Goal: Check status: Check status

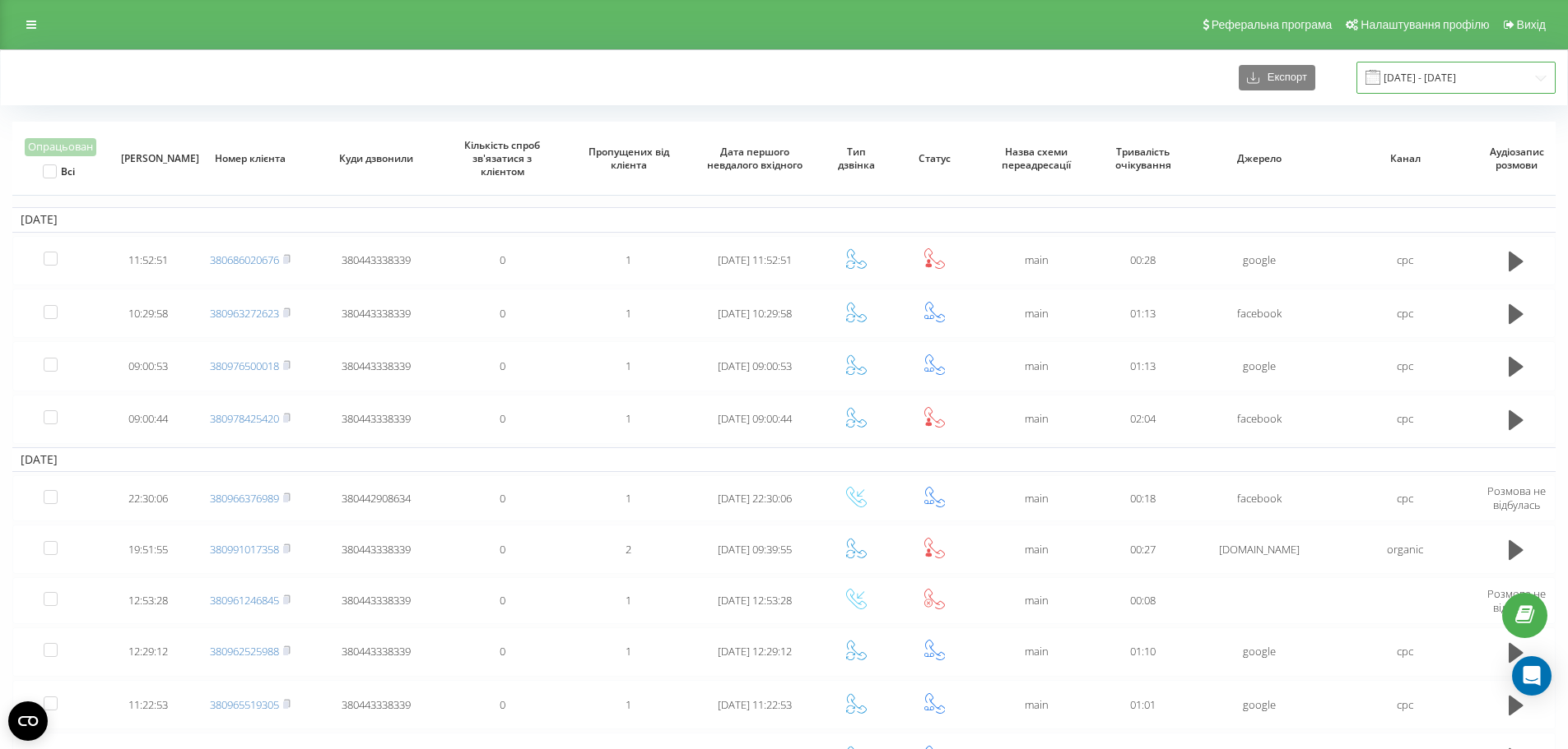
click at [1486, 72] on input "10.11.2023 - 10.12.2023" at bounding box center [1455, 77] width 199 height 32
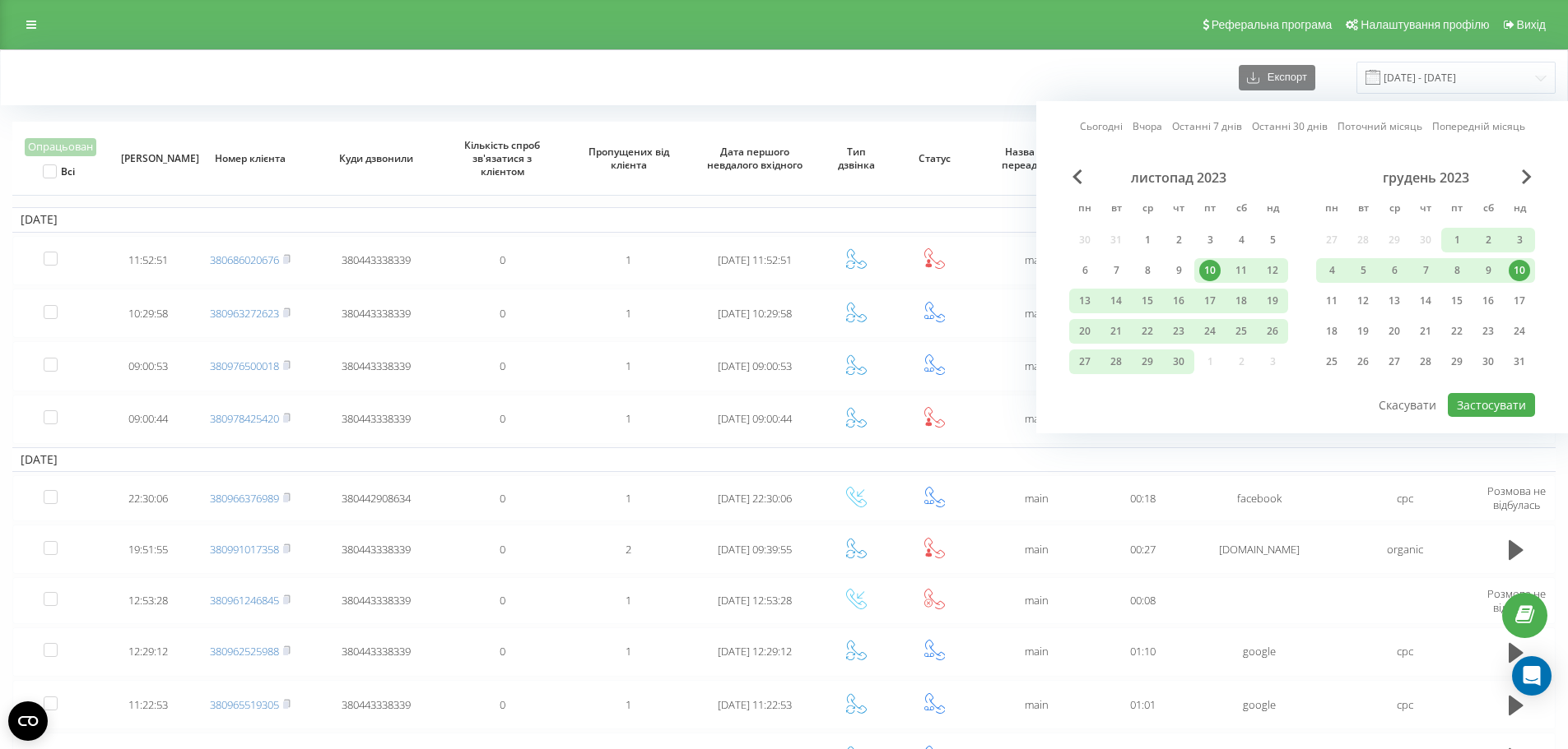
click at [1354, 126] on link "Поточний місяць" at bounding box center [1379, 126] width 85 height 16
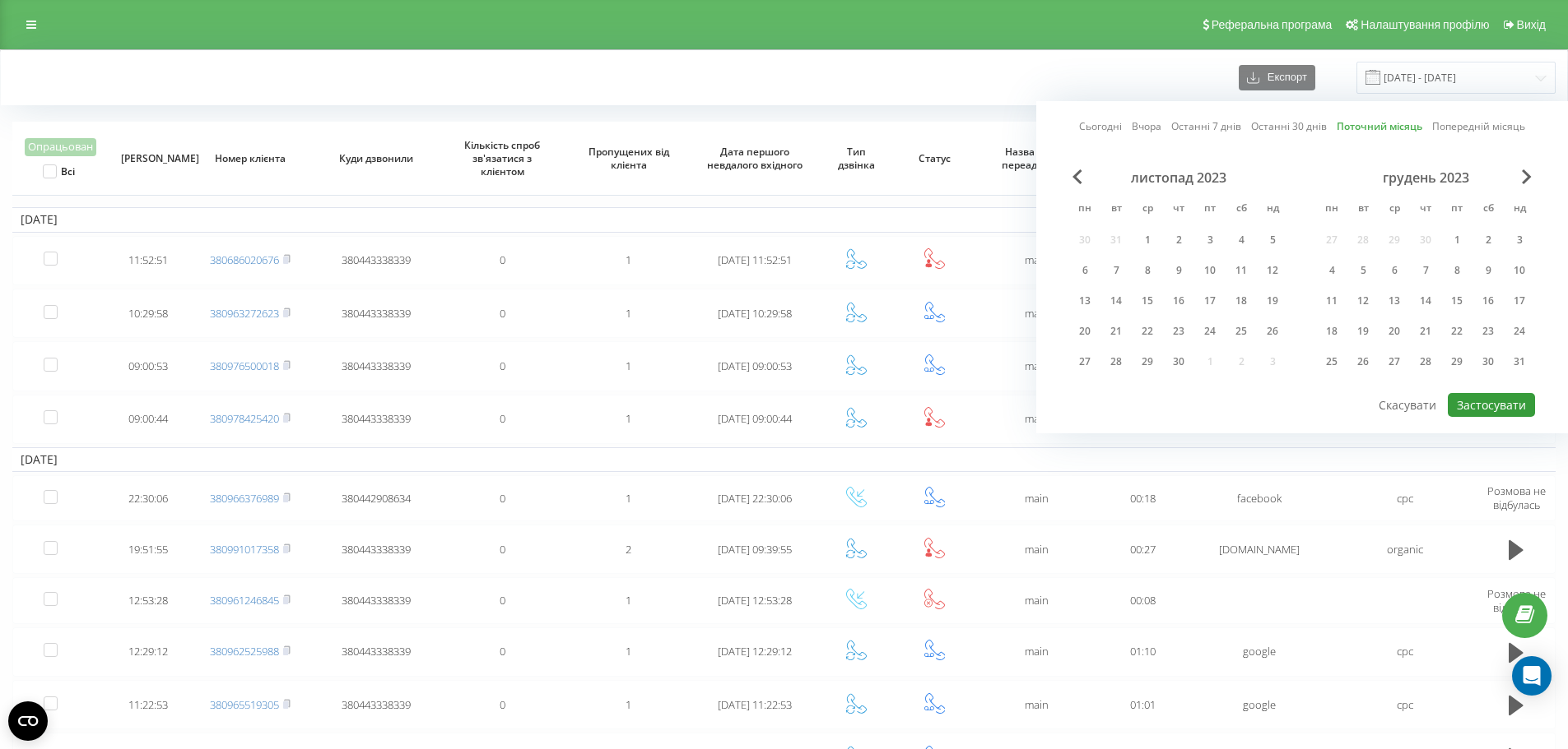
click at [1489, 402] on button "Застосувати" at bounding box center [1491, 405] width 87 height 24
type input "01.09.2025 - 30.09.2025"
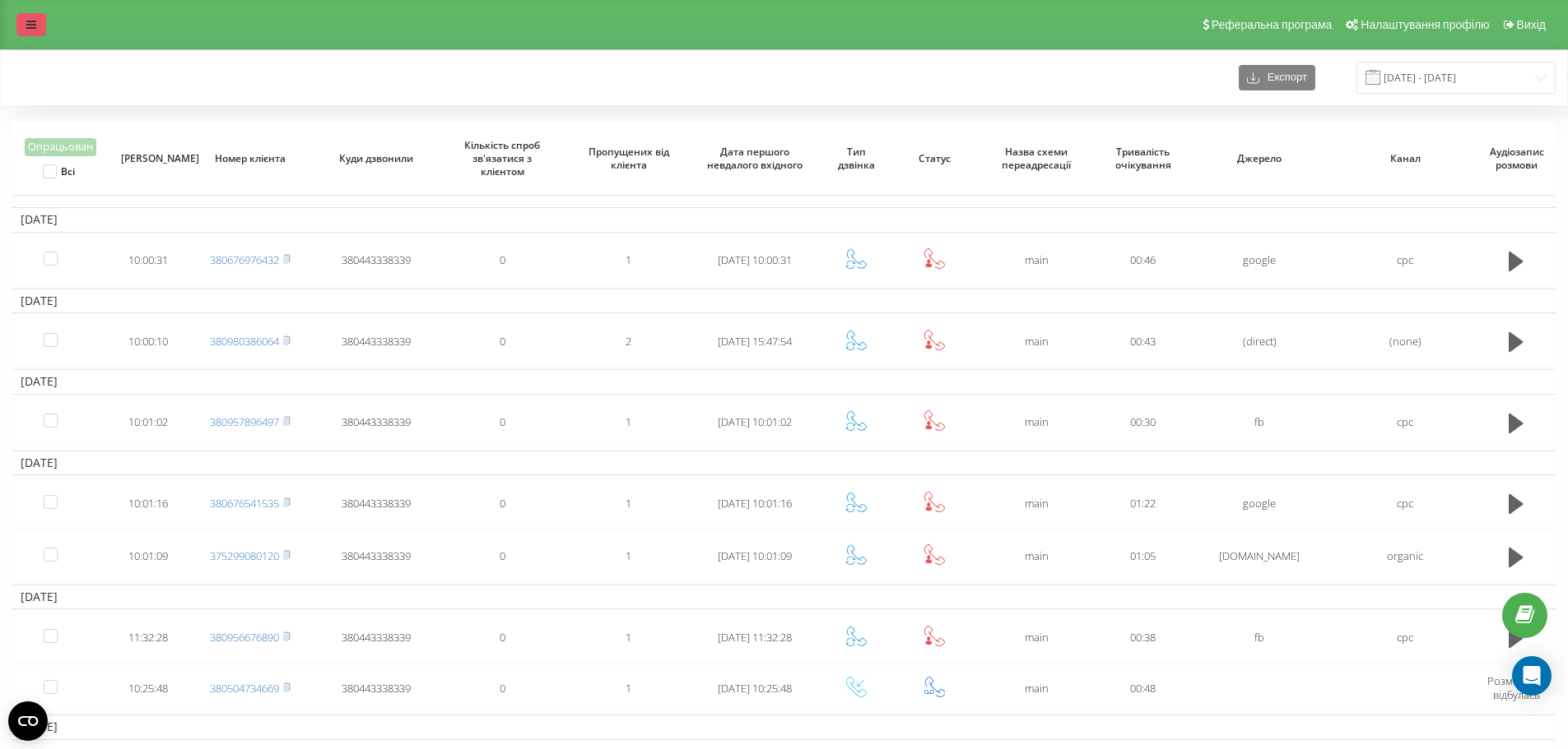
click at [22, 28] on link at bounding box center [31, 25] width 29 height 23
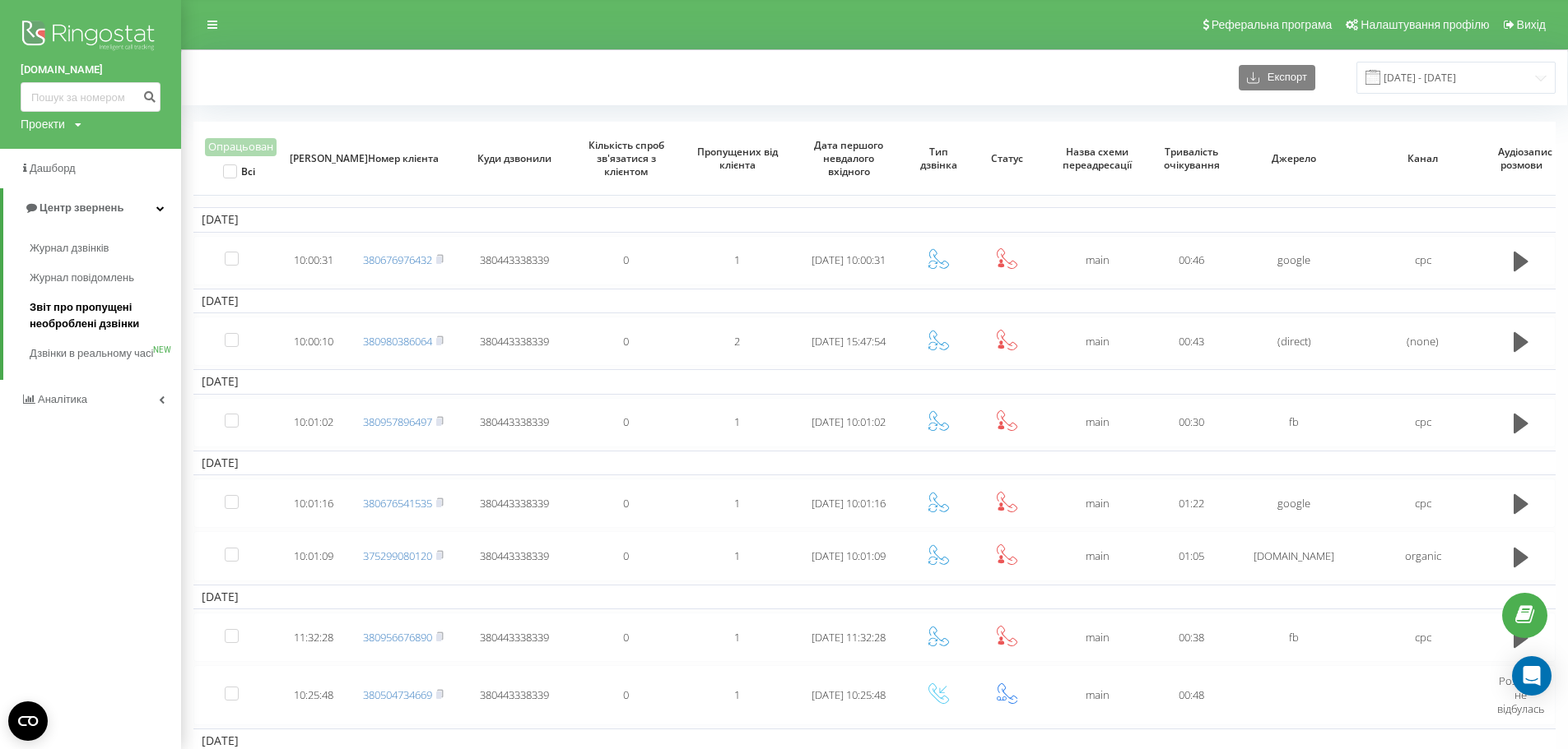
click at [101, 312] on span "Звіт про пропущені необроблені дзвінки" at bounding box center [100, 316] width 143 height 33
